Goal: Information Seeking & Learning: Check status

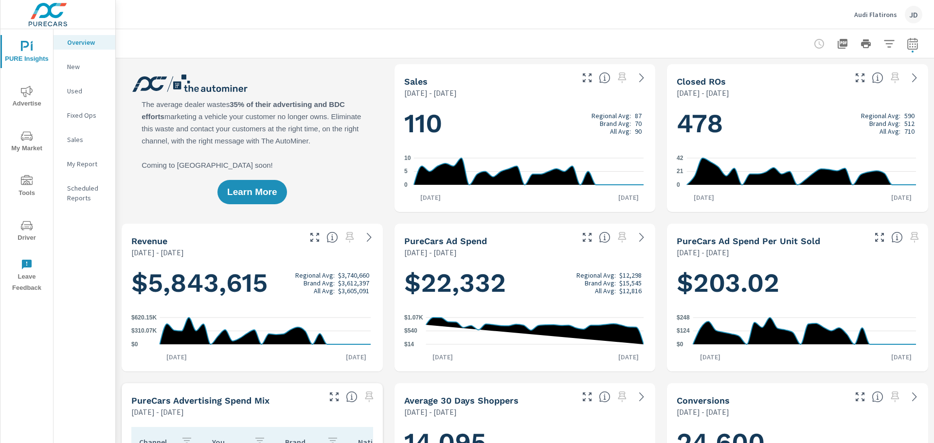
scroll to position [0, 0]
click at [17, 104] on span "Advertise" at bounding box center [26, 98] width 47 height 24
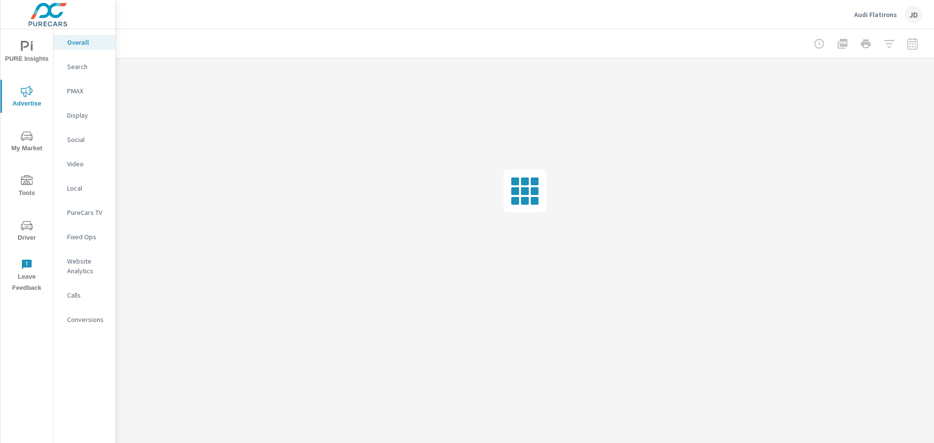
click at [914, 44] on div at bounding box center [866, 43] width 113 height 19
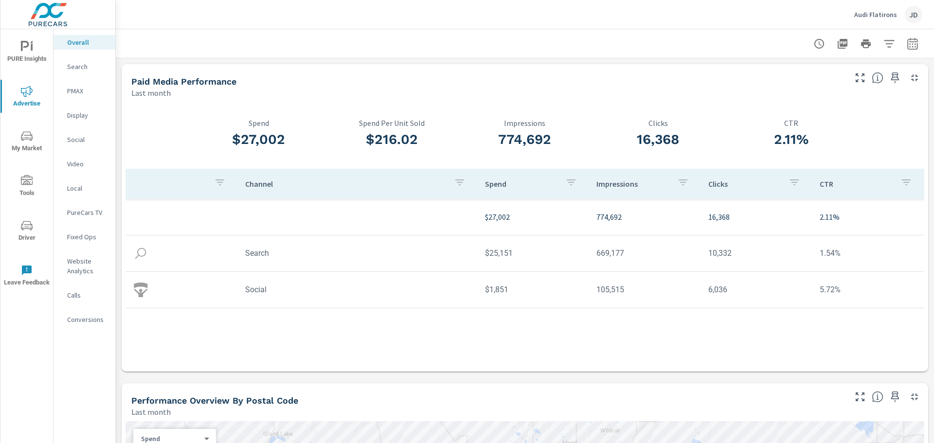
click at [77, 73] on div "Search" at bounding box center [85, 66] width 62 height 15
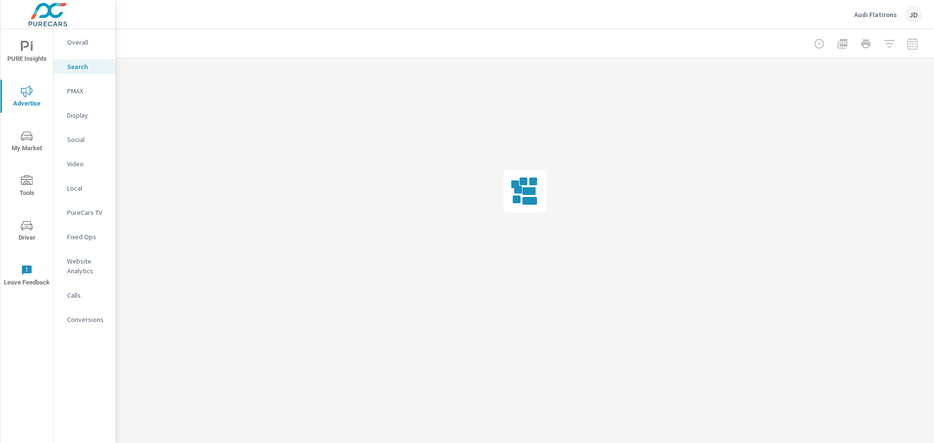
click at [84, 82] on nav "Overall Search PMAX Display Social Video Local PureCars TV Fixed Ops Website An…" at bounding box center [85, 184] width 62 height 311
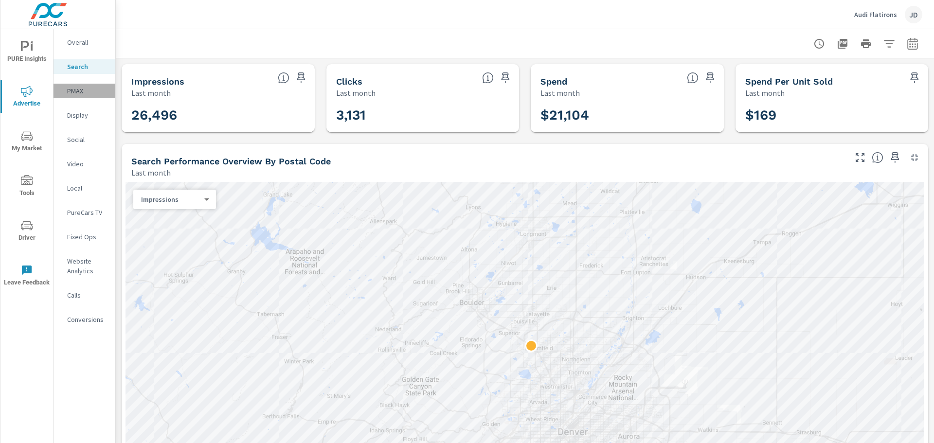
click at [77, 86] on div "PMAX" at bounding box center [85, 91] width 62 height 15
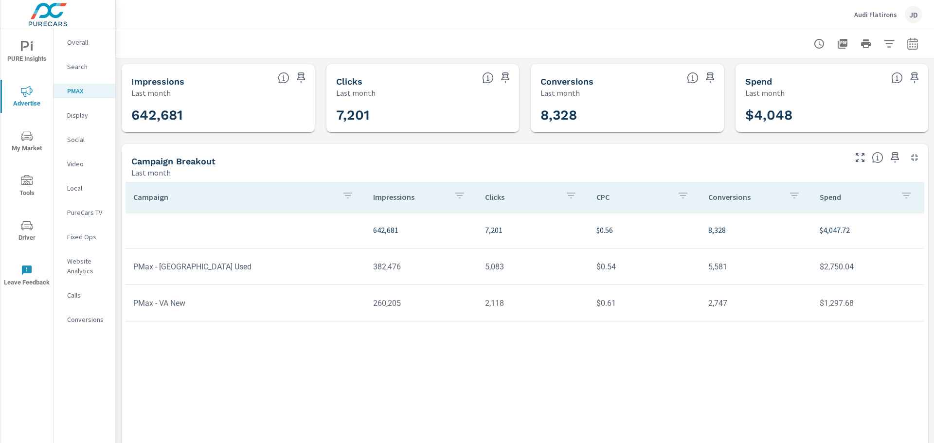
click at [910, 47] on icon "button" at bounding box center [913, 45] width 6 height 4
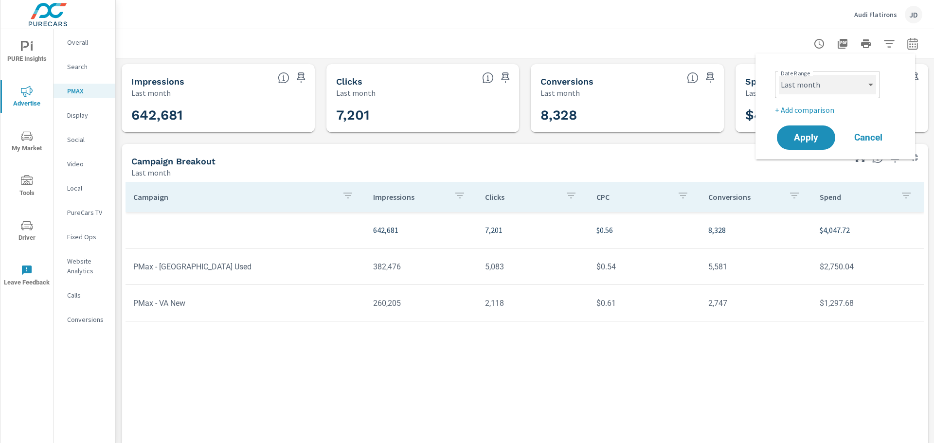
click at [854, 90] on select "Custom [DATE] Last week Last 7 days Last 14 days Last 30 days Last 45 days Last…" at bounding box center [827, 84] width 97 height 19
click at [779, 75] on select "Custom [DATE] Last week Last 7 days Last 14 days Last 30 days Last 45 days Last…" at bounding box center [827, 84] width 97 height 19
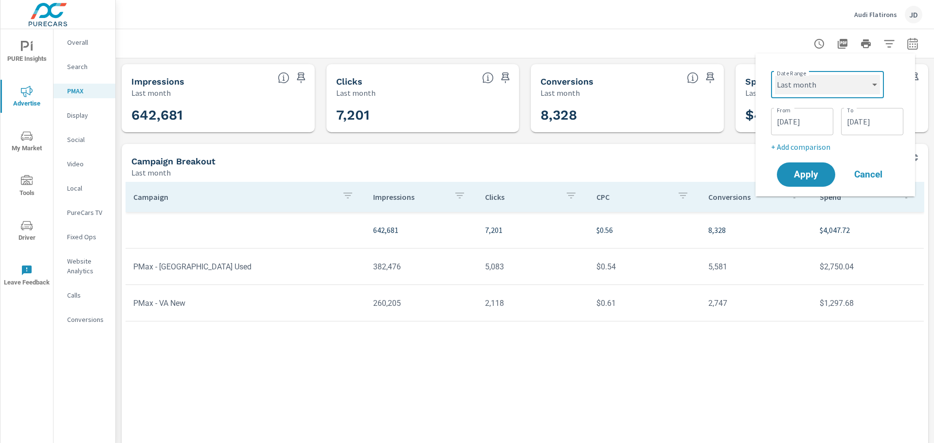
select select "custom"
click at [807, 120] on input "[DATE]" at bounding box center [802, 121] width 55 height 19
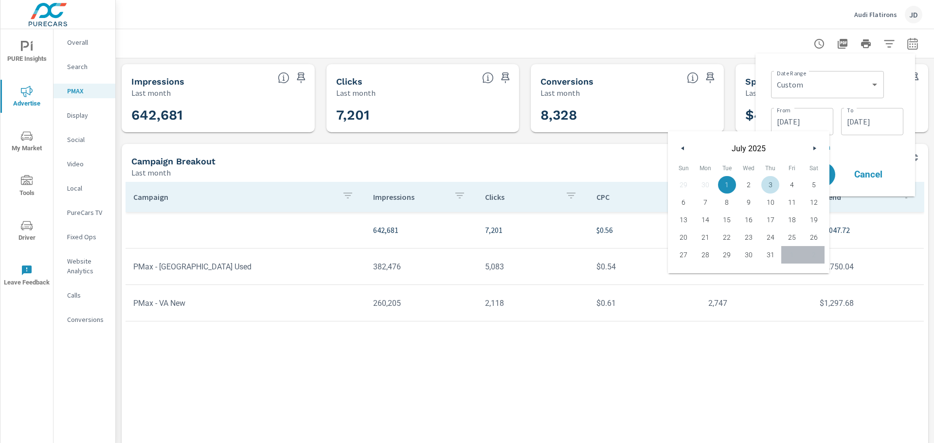
click at [812, 145] on button "button" at bounding box center [815, 149] width 12 height 12
click at [820, 147] on div "[DATE]" at bounding box center [749, 145] width 162 height 29
click at [816, 148] on icon "button" at bounding box center [816, 148] width 5 height 4
click at [814, 143] on button "button" at bounding box center [815, 149] width 12 height 12
click at [683, 148] on icon "button" at bounding box center [681, 148] width 5 height 4
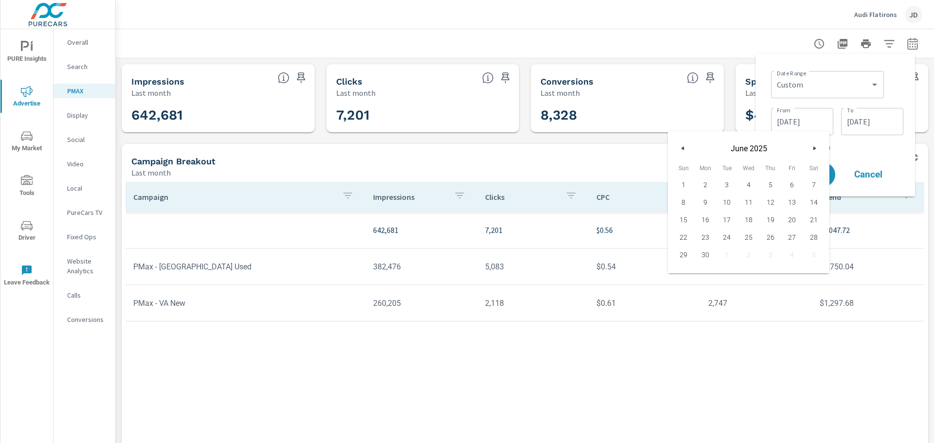
click at [812, 148] on button "button" at bounding box center [815, 149] width 12 height 12
click at [570, 145] on div "Campaign Breakout Last month" at bounding box center [485, 161] width 727 height 35
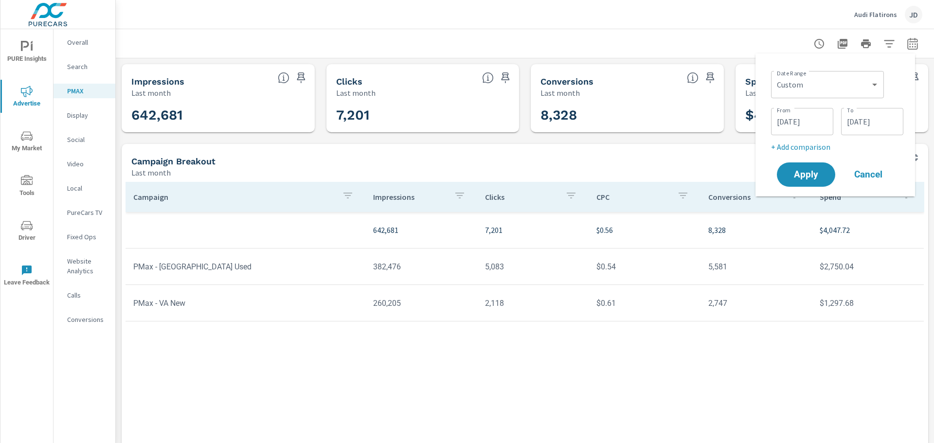
click at [886, 14] on p "Audi Flatirons" at bounding box center [876, 14] width 43 height 9
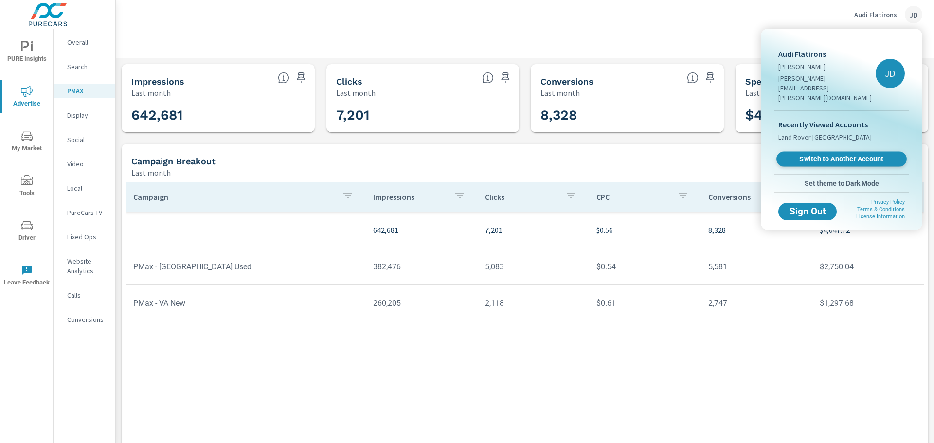
click at [819, 155] on span "Switch to Another Account" at bounding box center [841, 159] width 119 height 9
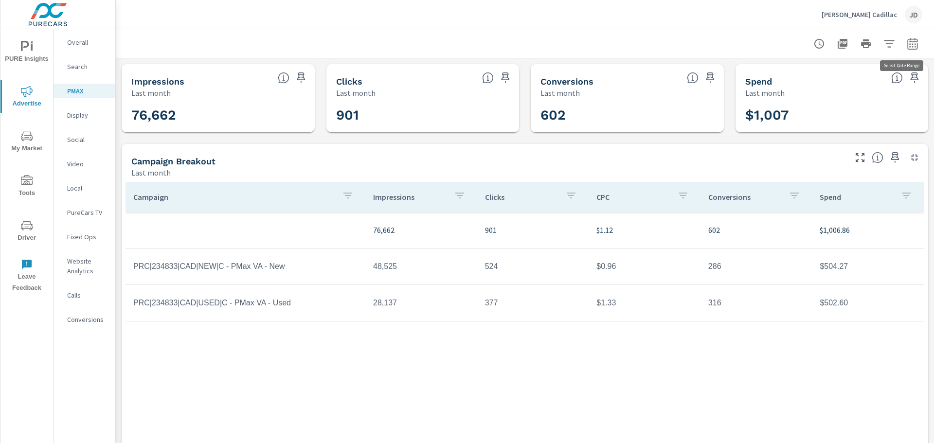
click at [911, 45] on icon "button" at bounding box center [913, 44] width 12 height 12
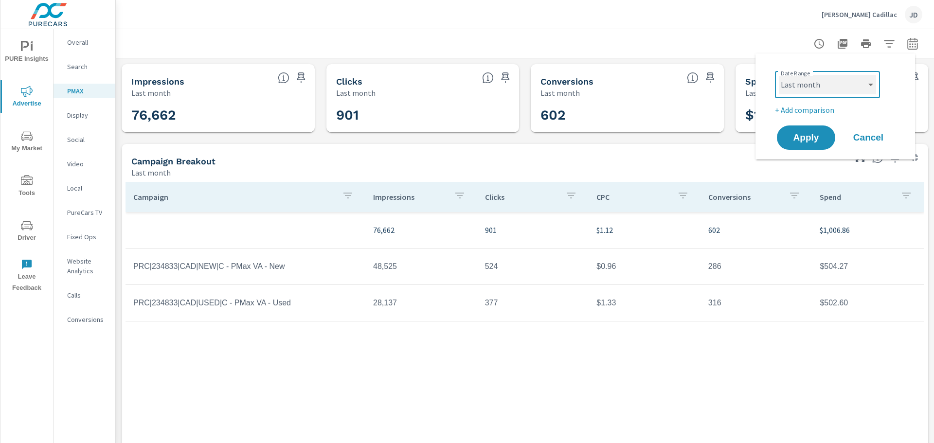
click at [856, 82] on select "Custom [DATE] Last week Last 7 days Last 14 days Last 30 days Last 45 days Last…" at bounding box center [827, 84] width 97 height 19
click at [779, 75] on select "Custom [DATE] Last week Last 7 days Last 14 days Last 30 days Last 45 days Last…" at bounding box center [827, 84] width 97 height 19
select select "Last 30 days"
click at [796, 138] on span "Apply" at bounding box center [806, 137] width 40 height 9
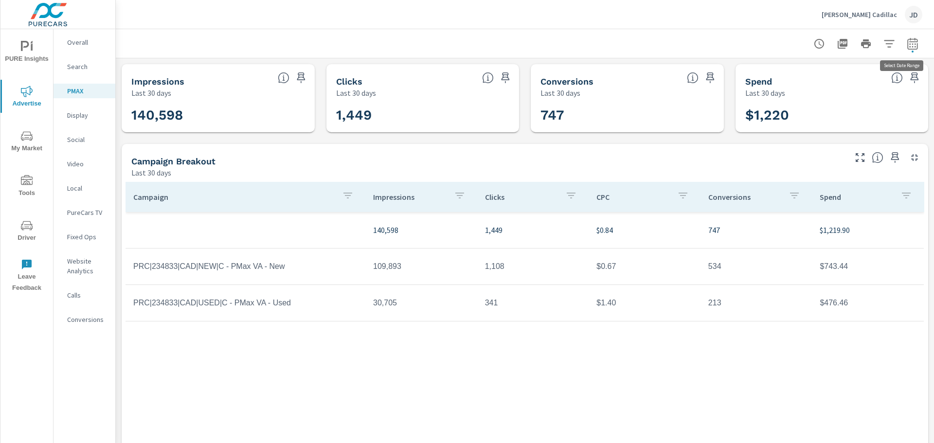
click at [907, 45] on icon "button" at bounding box center [913, 44] width 12 height 12
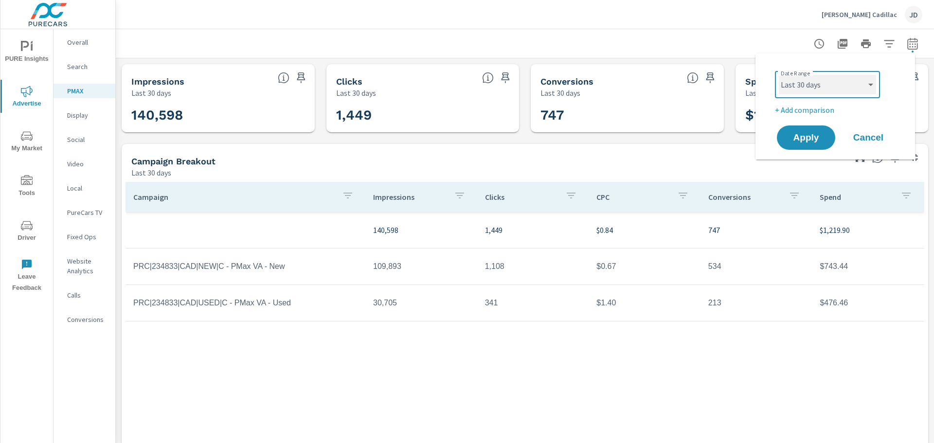
click at [833, 80] on select "Custom [DATE] Last week Last 7 days Last 14 days Last 30 days Last 45 days Last…" at bounding box center [827, 84] width 97 height 19
click at [779, 75] on select "Custom [DATE] Last week Last 7 days Last 14 days Last 30 days Last 45 days Last…" at bounding box center [827, 84] width 97 height 19
select select "Last 14 days"
click at [822, 127] on button "Apply" at bounding box center [806, 137] width 60 height 25
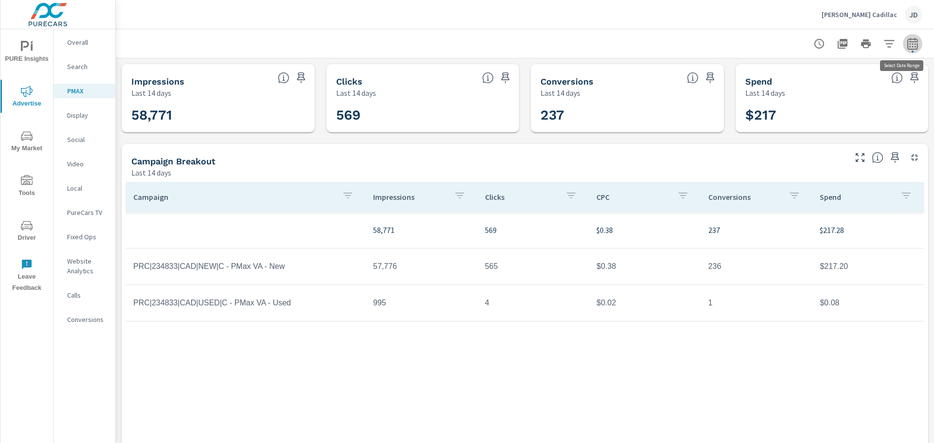
click at [907, 44] on icon "button" at bounding box center [913, 44] width 12 height 12
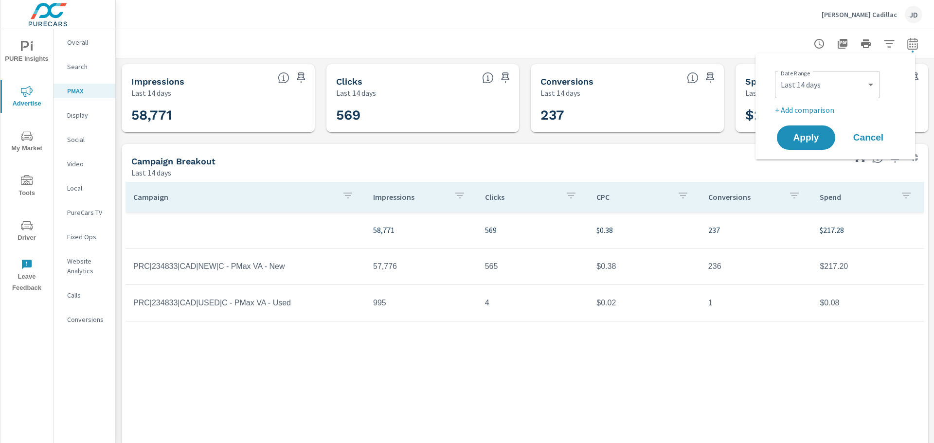
click at [859, 74] on div "Custom Yesterday Last week Last 7 days Last 14 days Last 30 days Last 45 days L…" at bounding box center [827, 84] width 105 height 27
click at [858, 80] on select "Custom [DATE] Last week Last 7 days Last 14 days Last 30 days Last 45 days Last…" at bounding box center [827, 84] width 97 height 19
click at [779, 75] on select "Custom [DATE] Last week Last 7 days Last 14 days Last 30 days Last 45 days Last…" at bounding box center [827, 84] width 97 height 19
select select "Last 7 days"
click at [808, 147] on button "Apply" at bounding box center [806, 137] width 60 height 25
